Goal: Task Accomplishment & Management: Manage account settings

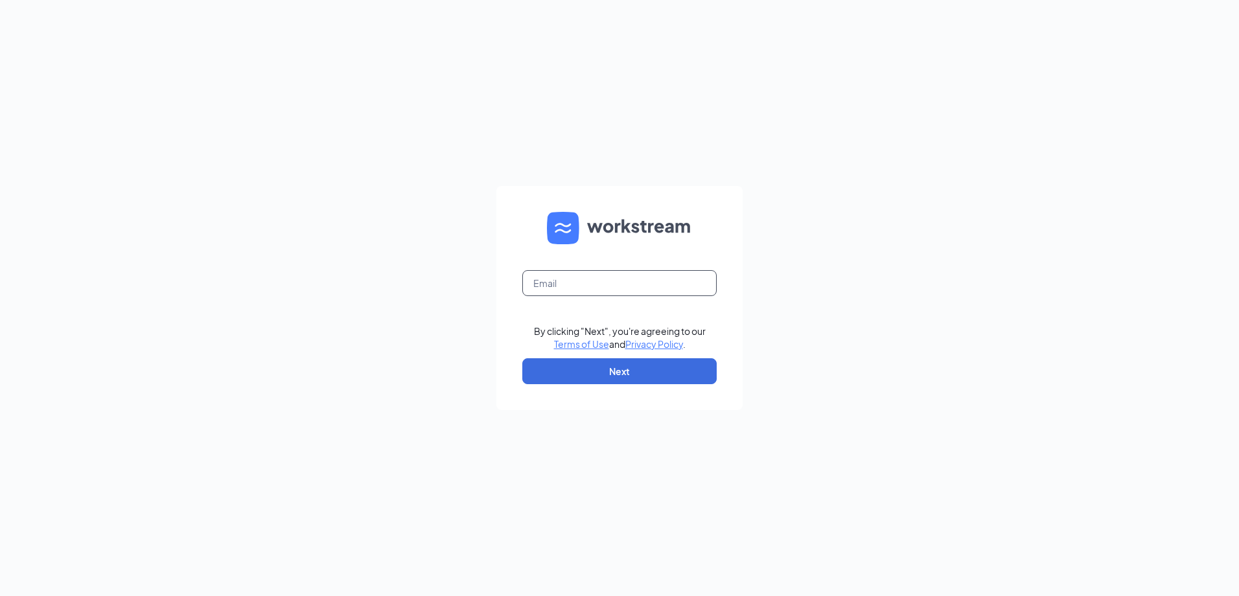
click at [678, 283] on input "text" at bounding box center [619, 283] width 194 height 26
type input "epculvers@gmail.com"
click at [637, 378] on button "Next" at bounding box center [619, 371] width 194 height 26
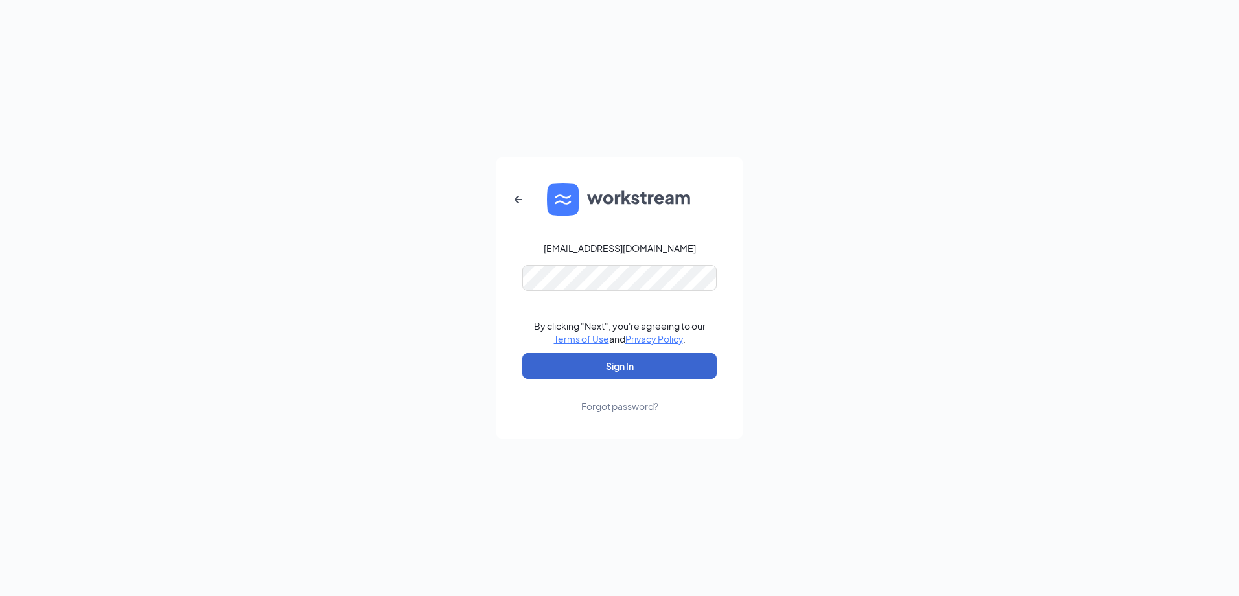
click at [655, 375] on button "Sign In" at bounding box center [619, 366] width 194 height 26
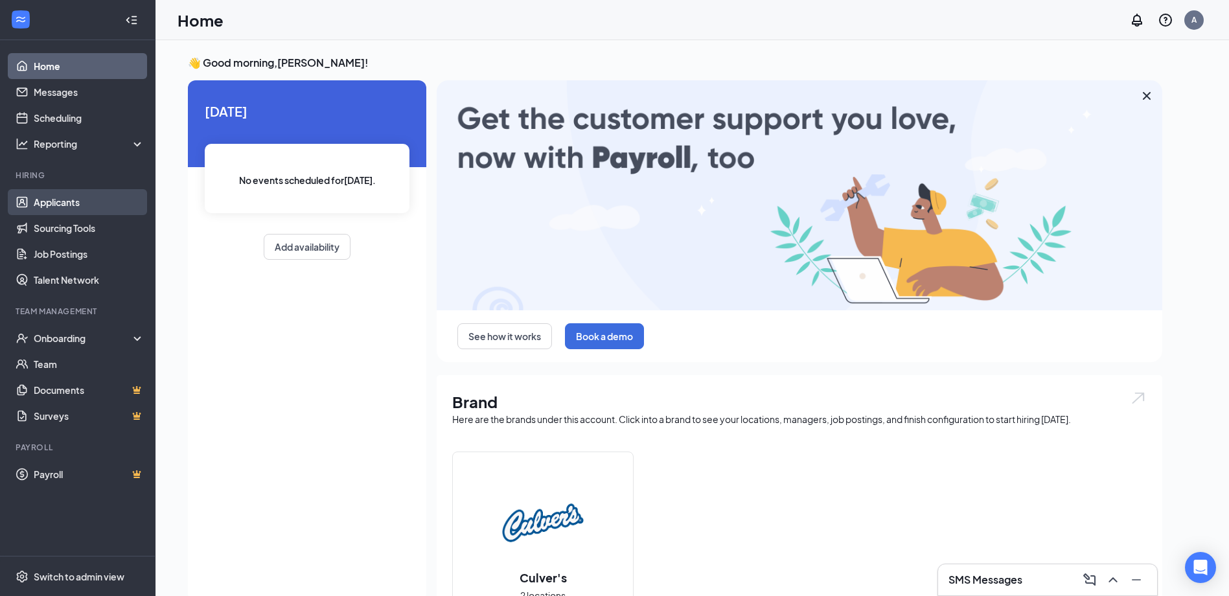
click at [66, 198] on link "Applicants" at bounding box center [89, 202] width 111 height 26
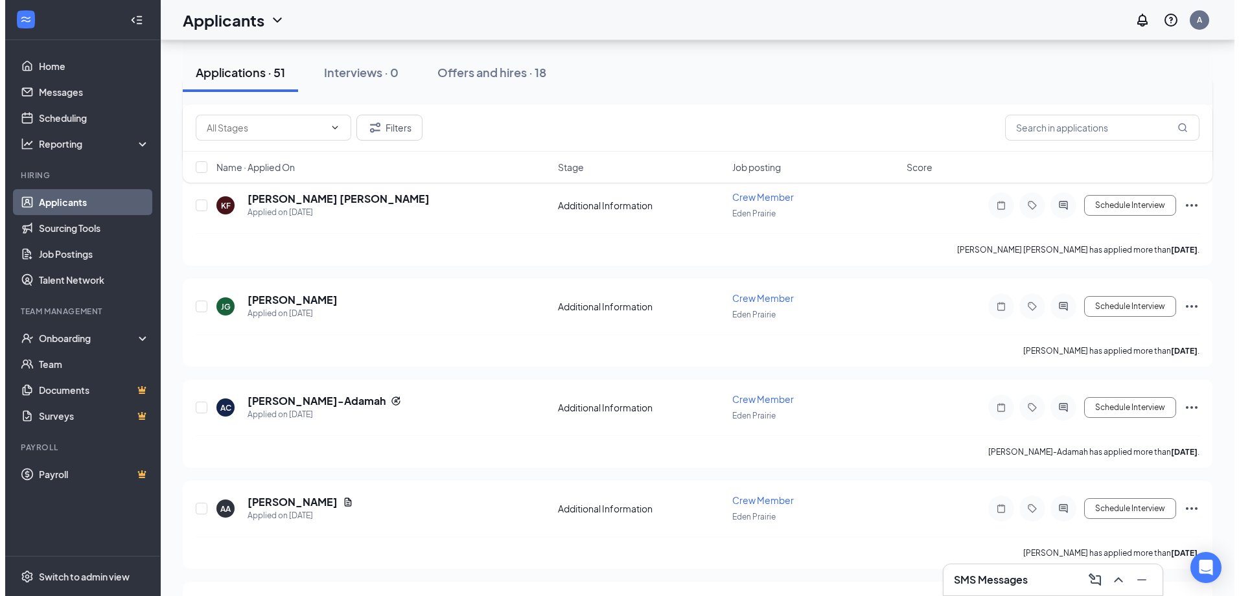
scroll to position [259, 0]
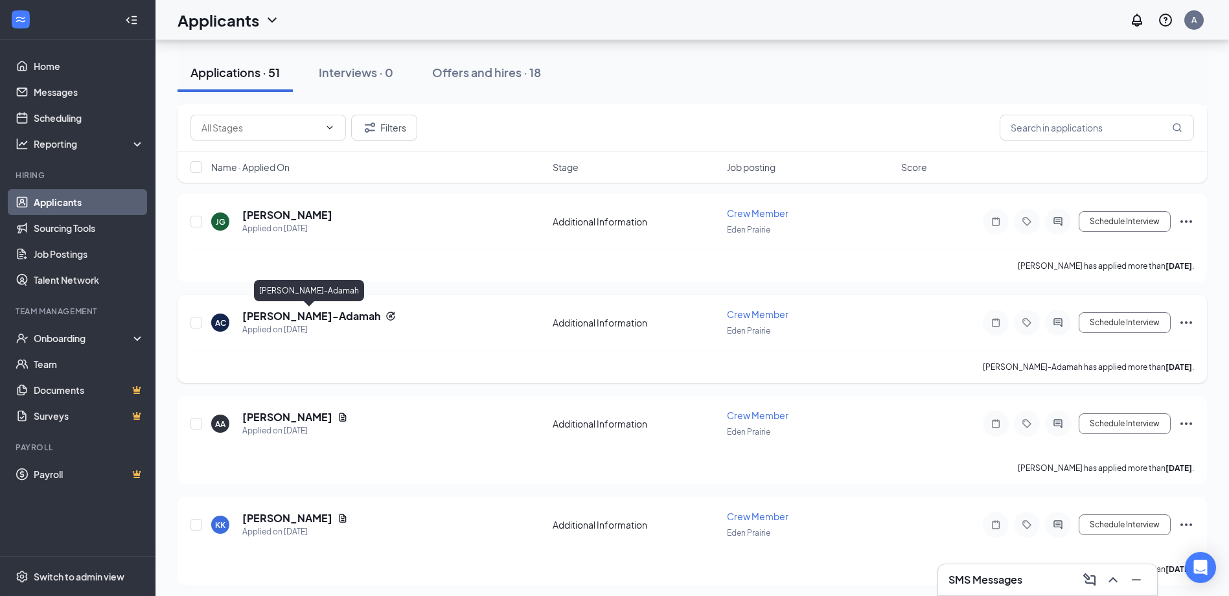
click at [327, 314] on h5 "[PERSON_NAME]-Adamah" at bounding box center [311, 316] width 138 height 14
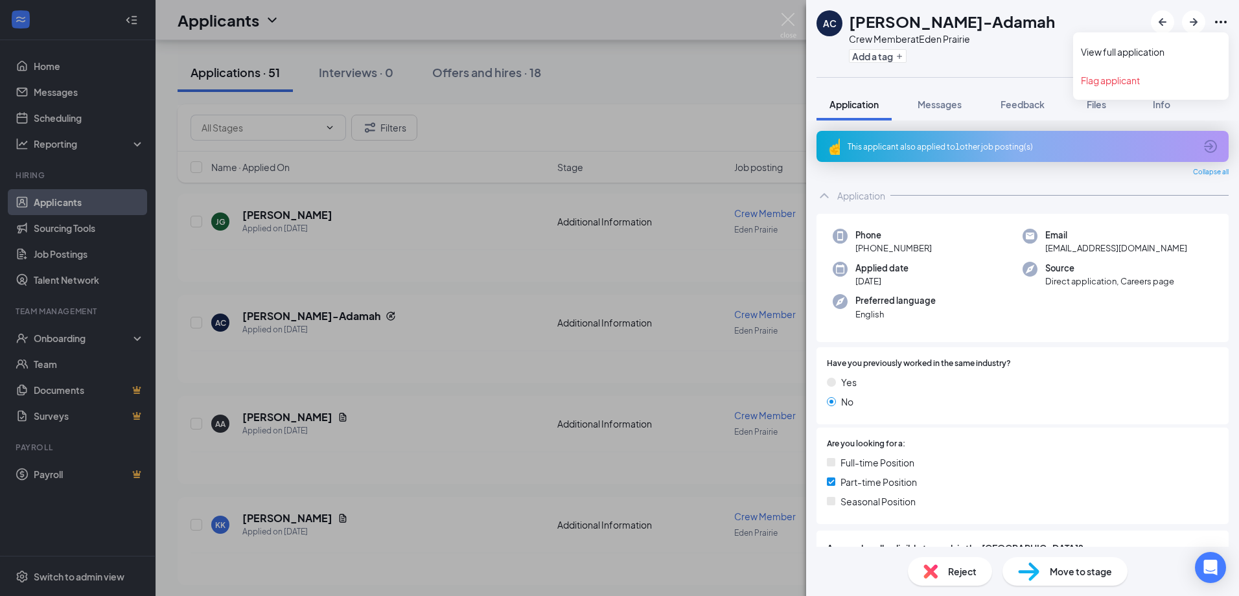
click at [1224, 21] on icon "Ellipses" at bounding box center [1221, 22] width 16 height 16
click at [1145, 47] on link "View full application" at bounding box center [1151, 51] width 140 height 13
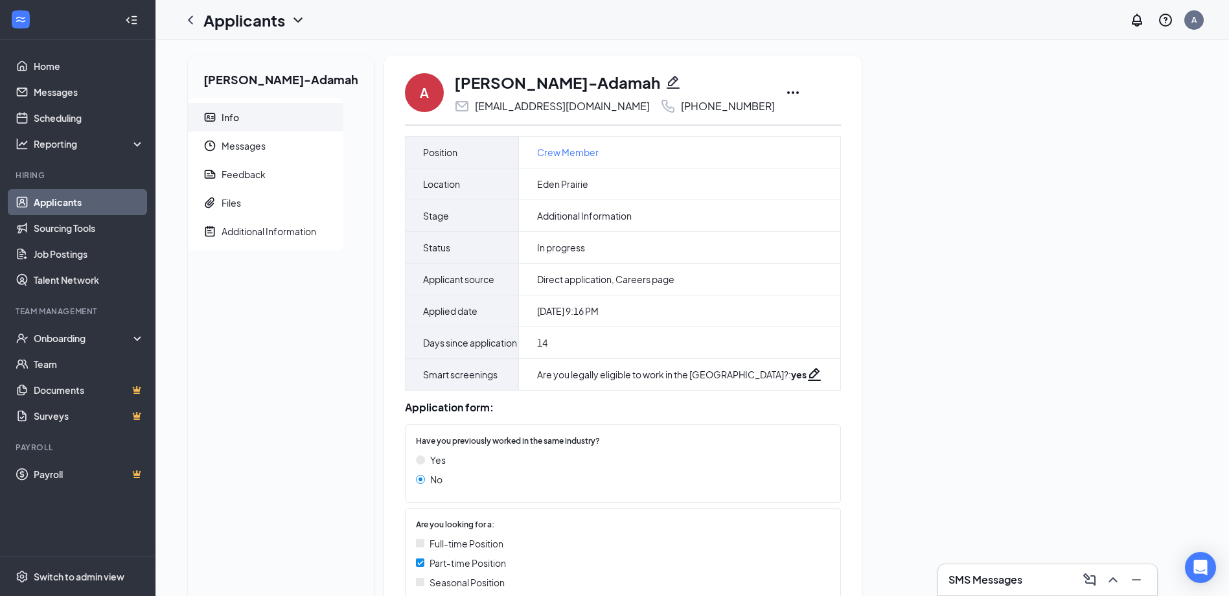
click at [786, 91] on icon "Ellipses" at bounding box center [794, 93] width 16 height 16
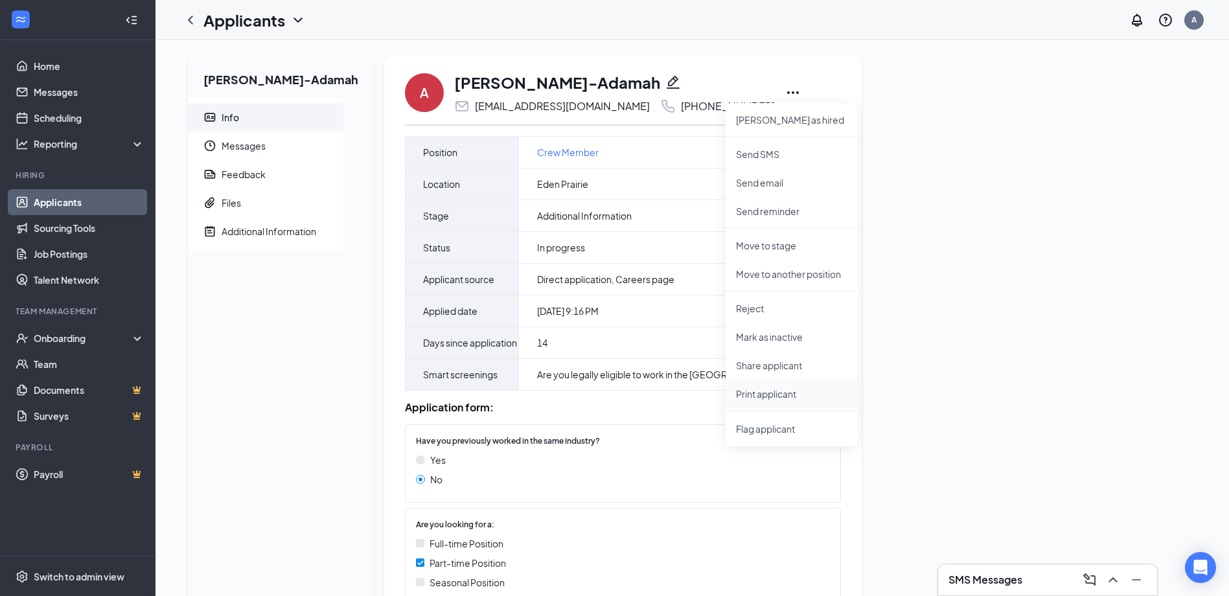
click at [763, 391] on p "Print applicant" at bounding box center [791, 394] width 111 height 13
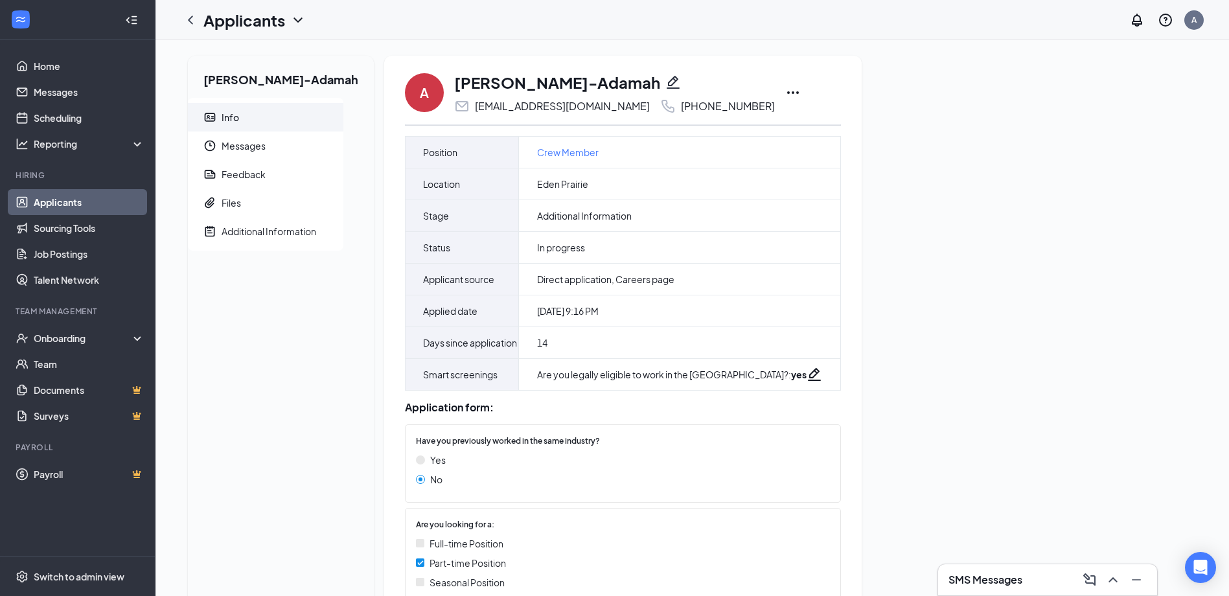
drag, startPoint x: 61, startPoint y: 198, endPoint x: 79, endPoint y: 197, distance: 18.2
click at [61, 198] on link "Applicants" at bounding box center [89, 202] width 111 height 26
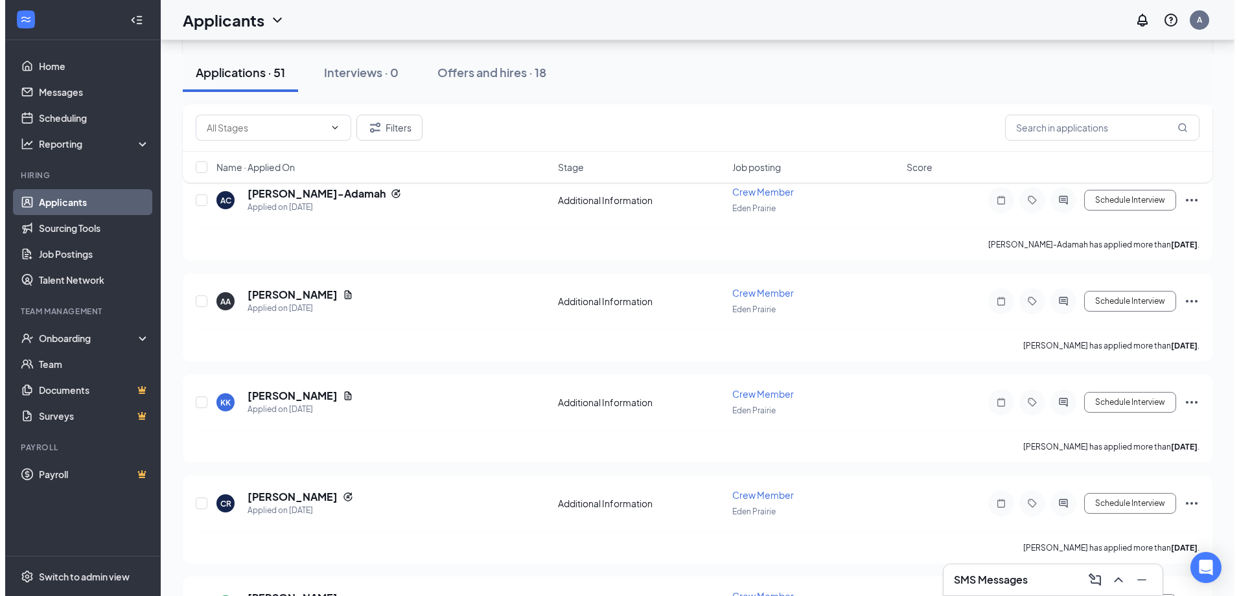
scroll to position [389, 0]
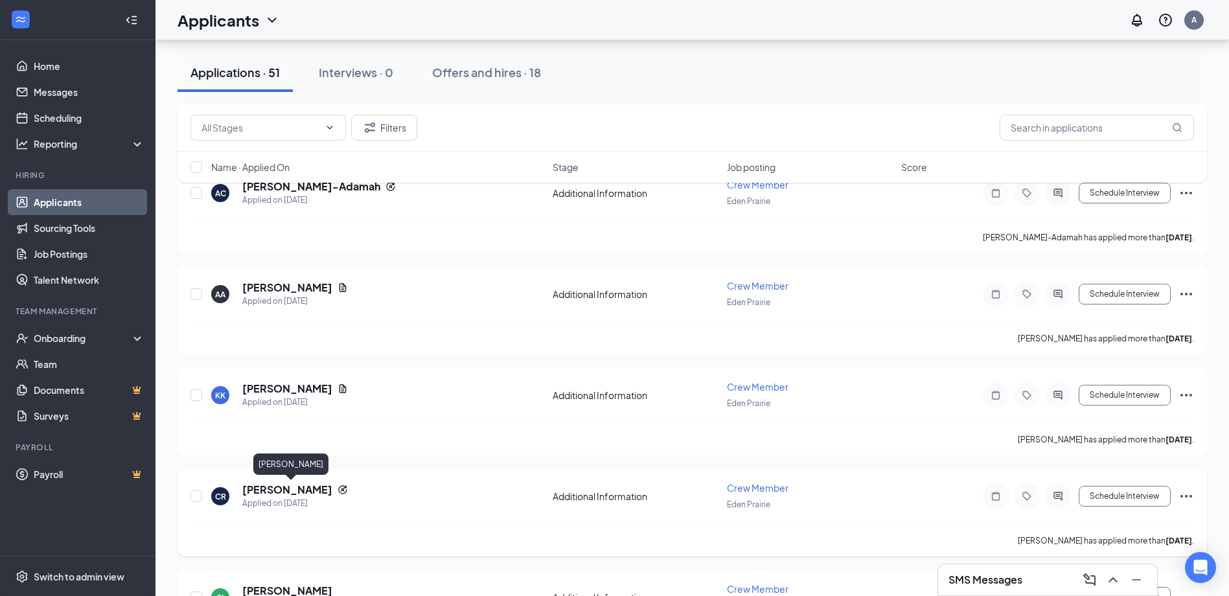
click at [323, 485] on h5 "[PERSON_NAME]" at bounding box center [287, 490] width 90 height 14
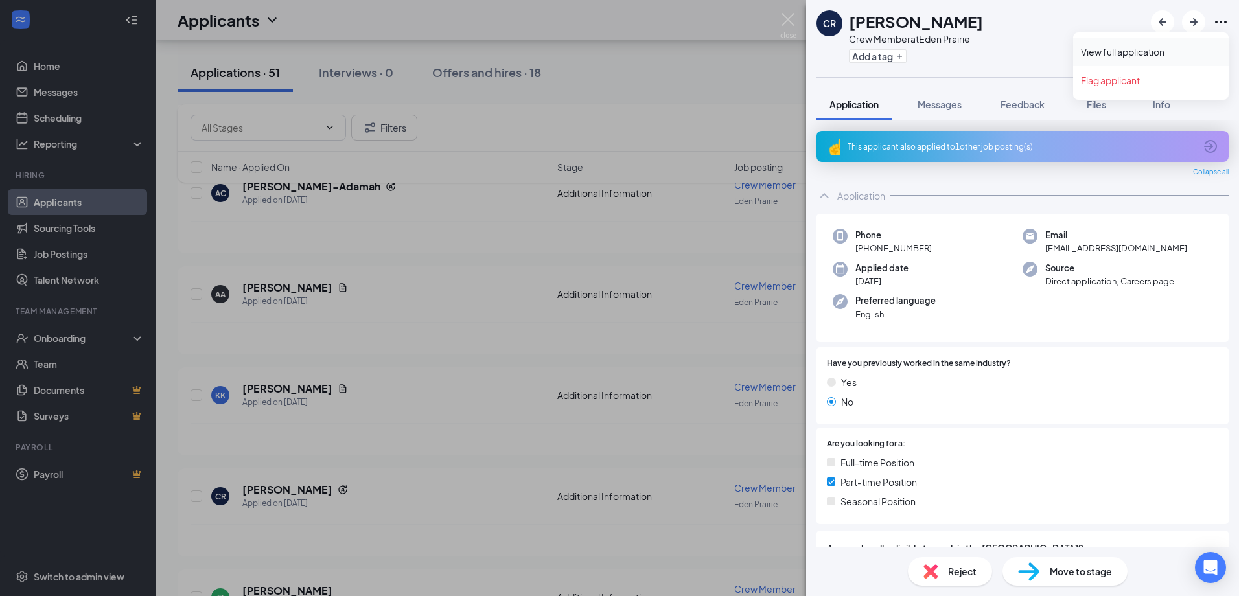
click at [1163, 47] on link "View full application" at bounding box center [1151, 51] width 140 height 13
click at [430, 254] on div "CR [PERSON_NAME] Crew Member at [GEOGRAPHIC_DATA] Add a tag Application Message…" at bounding box center [619, 298] width 1239 height 596
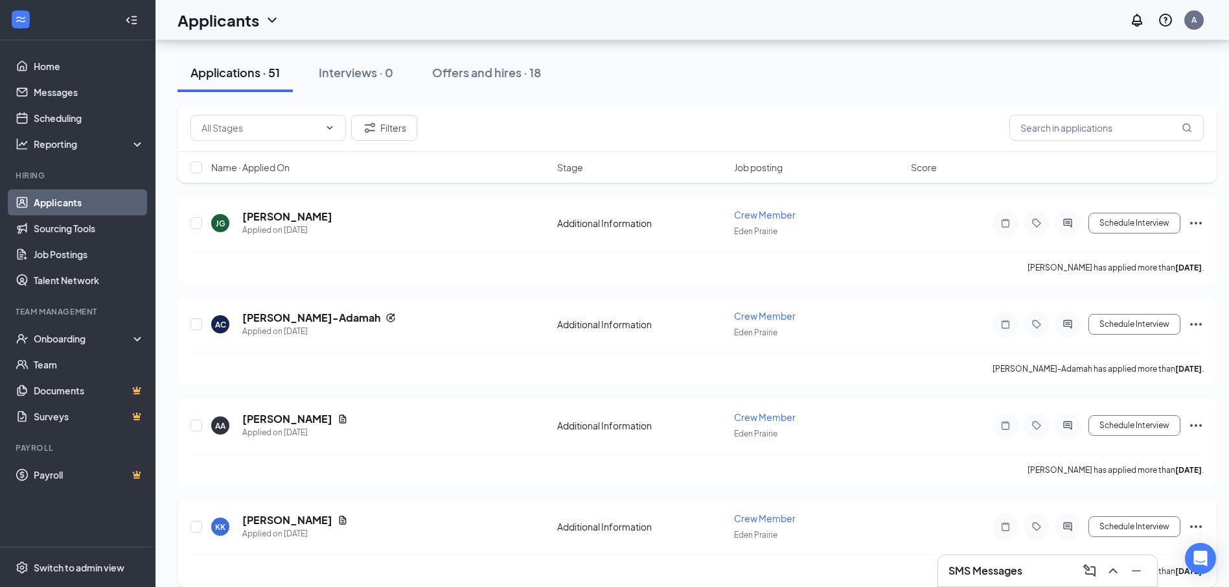
scroll to position [130, 0]
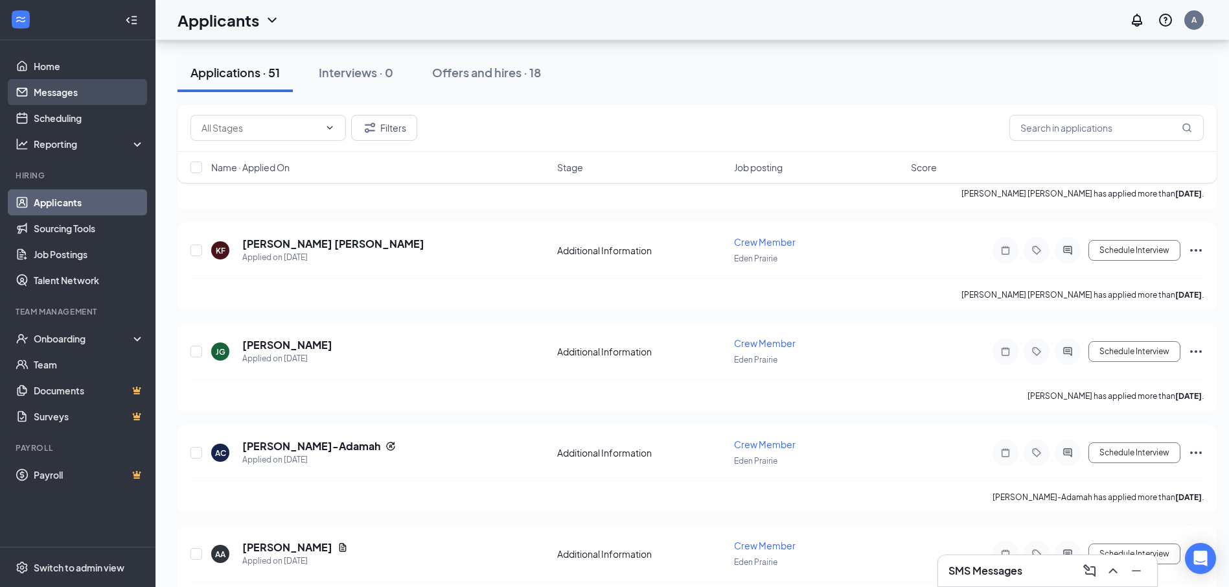
click at [38, 86] on link "Messages" at bounding box center [89, 92] width 111 height 26
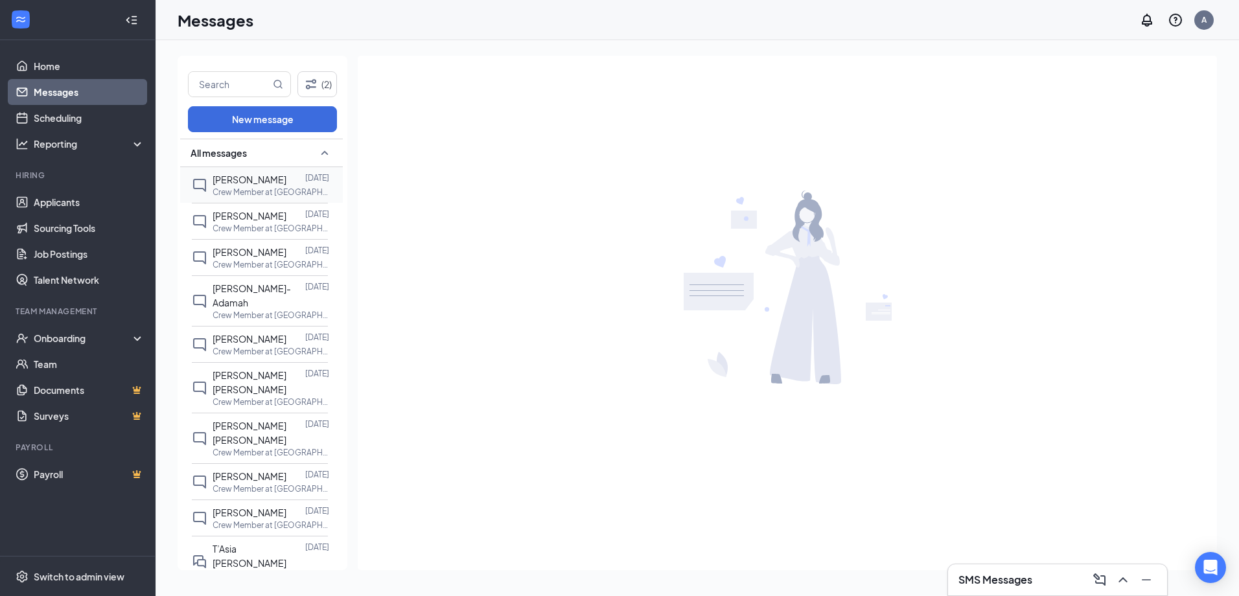
click at [232, 185] on span "[PERSON_NAME]" at bounding box center [250, 180] width 74 height 12
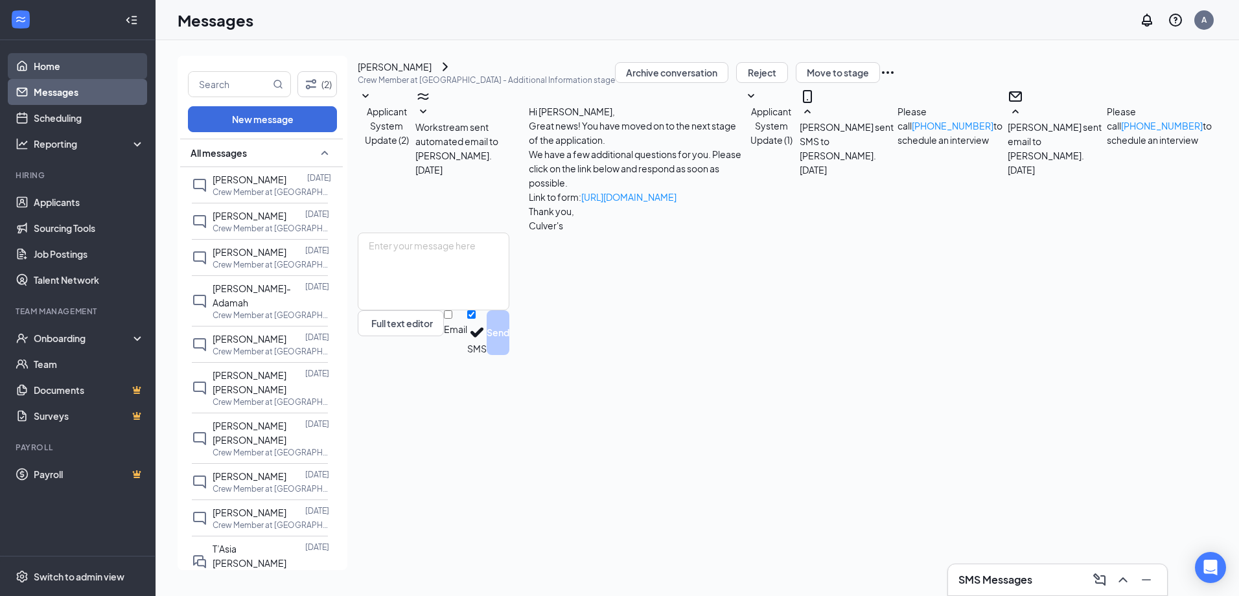
click at [40, 67] on link "Home" at bounding box center [89, 66] width 111 height 26
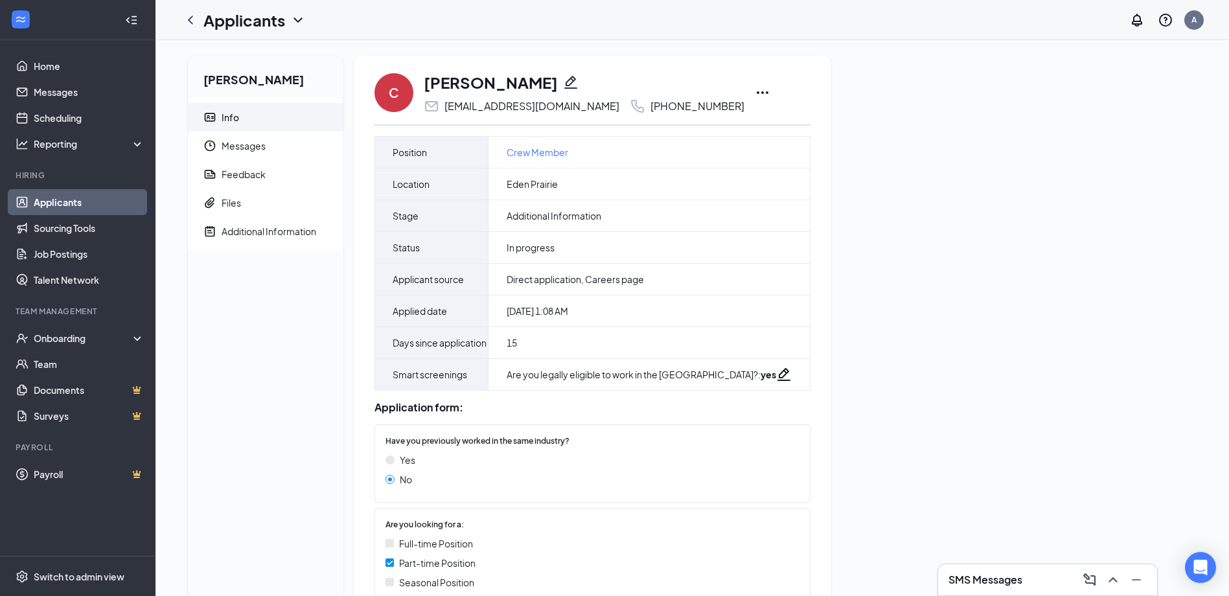
click at [755, 89] on icon "Ellipses" at bounding box center [763, 93] width 16 height 16
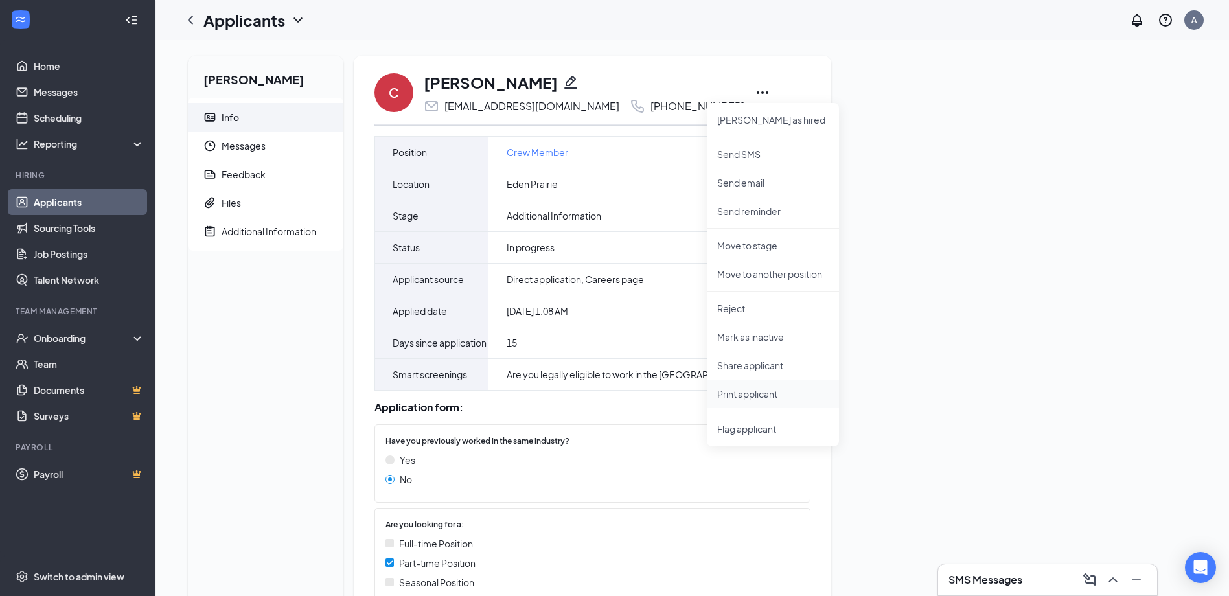
click at [751, 394] on p "Print applicant" at bounding box center [772, 394] width 111 height 13
